Goal: Information Seeking & Learning: Learn about a topic

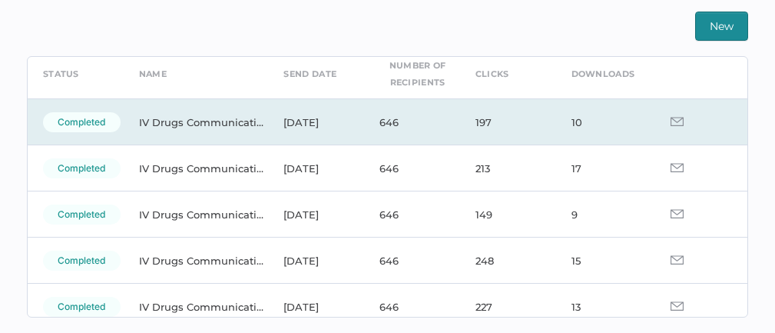
scroll to position [72, 0]
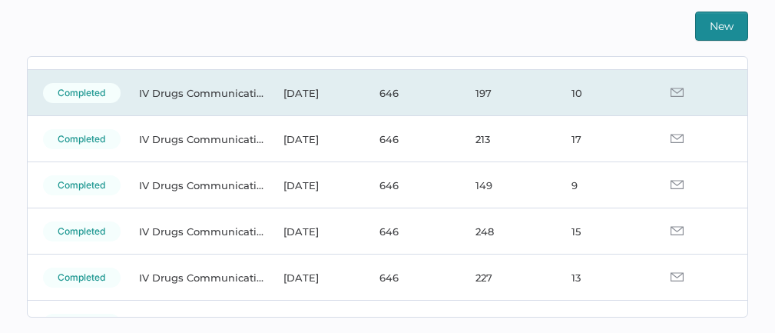
scroll to position [98, 0]
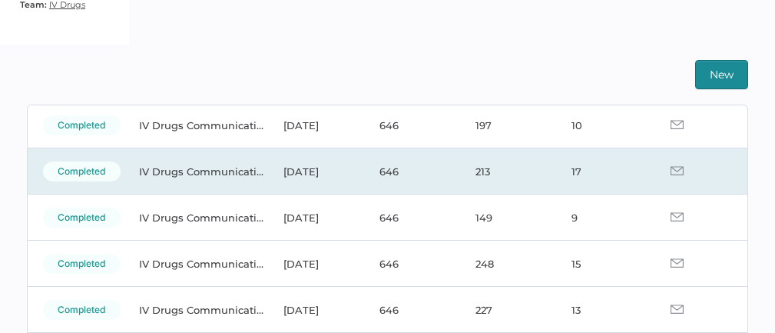
scroll to position [105, 0]
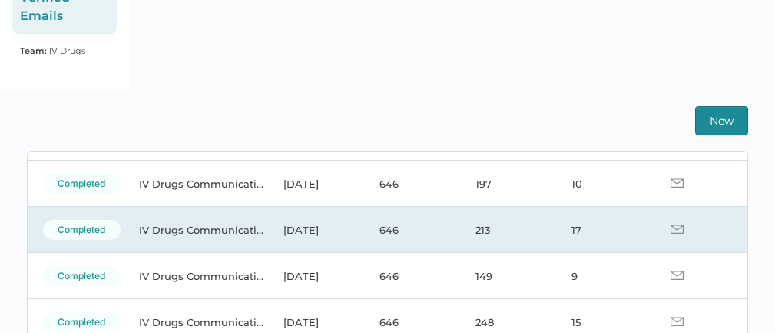
scroll to position [103, 0]
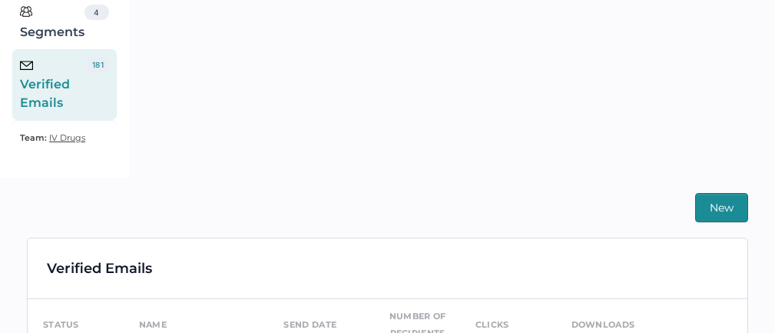
scroll to position [302, 0]
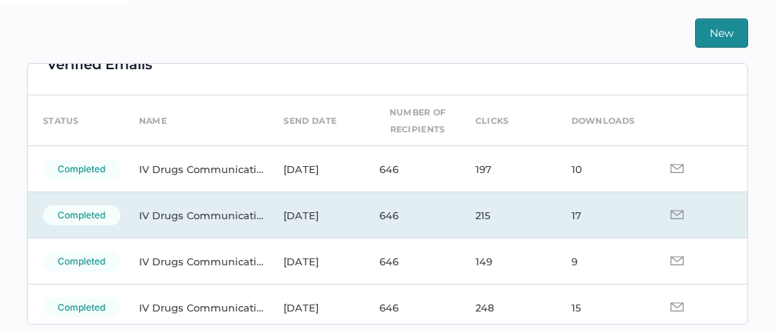
scroll to position [45, 0]
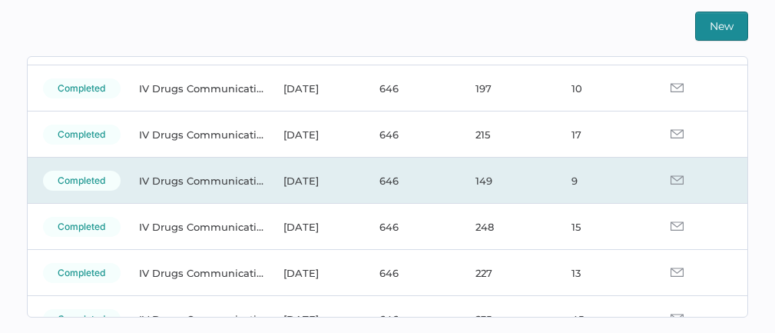
scroll to position [104, 0]
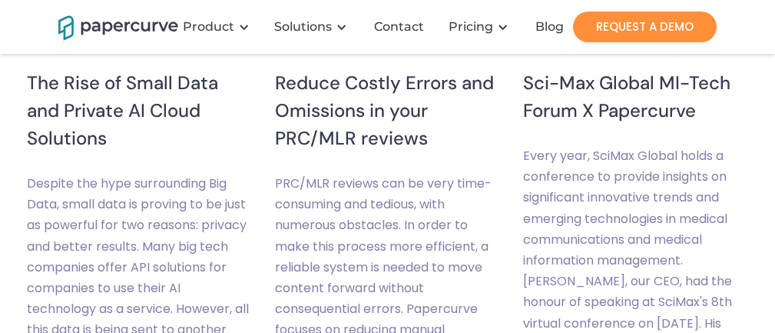
scroll to position [5760, 0]
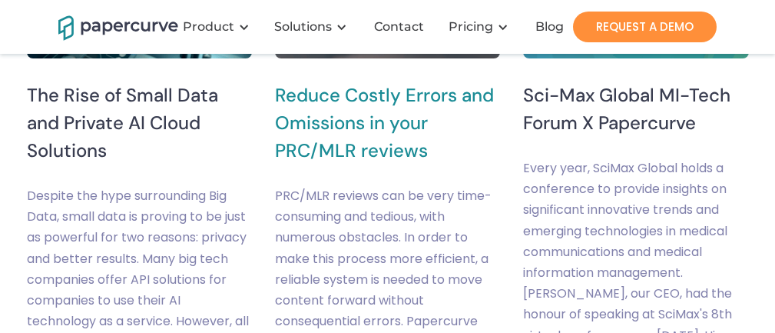
click at [373, 137] on h5 "Reduce Costly Errors and Omissions in your PRC/MLR reviews" at bounding box center [387, 122] width 225 height 83
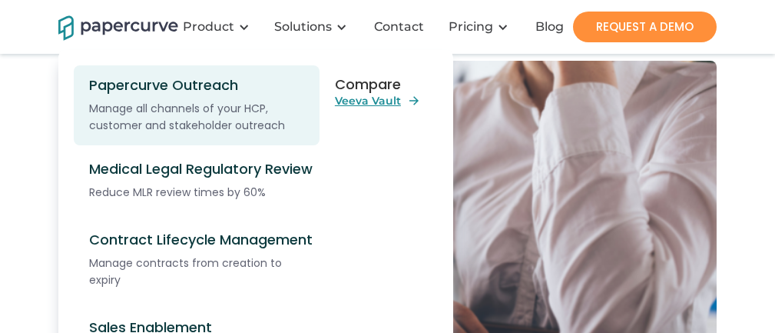
click at [167, 87] on div "Papercurve Outreach" at bounding box center [202, 85] width 226 height 17
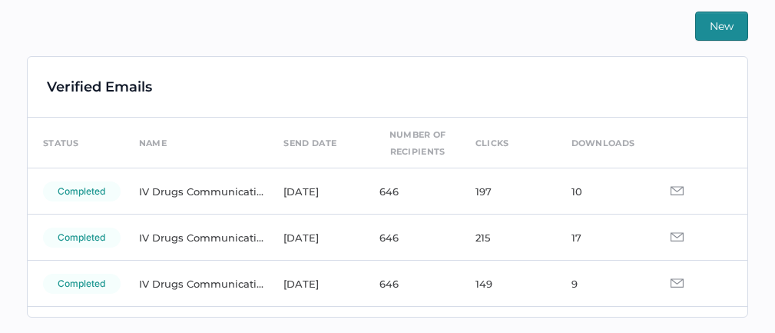
scroll to position [104, 0]
